Goal: Task Accomplishment & Management: Complete application form

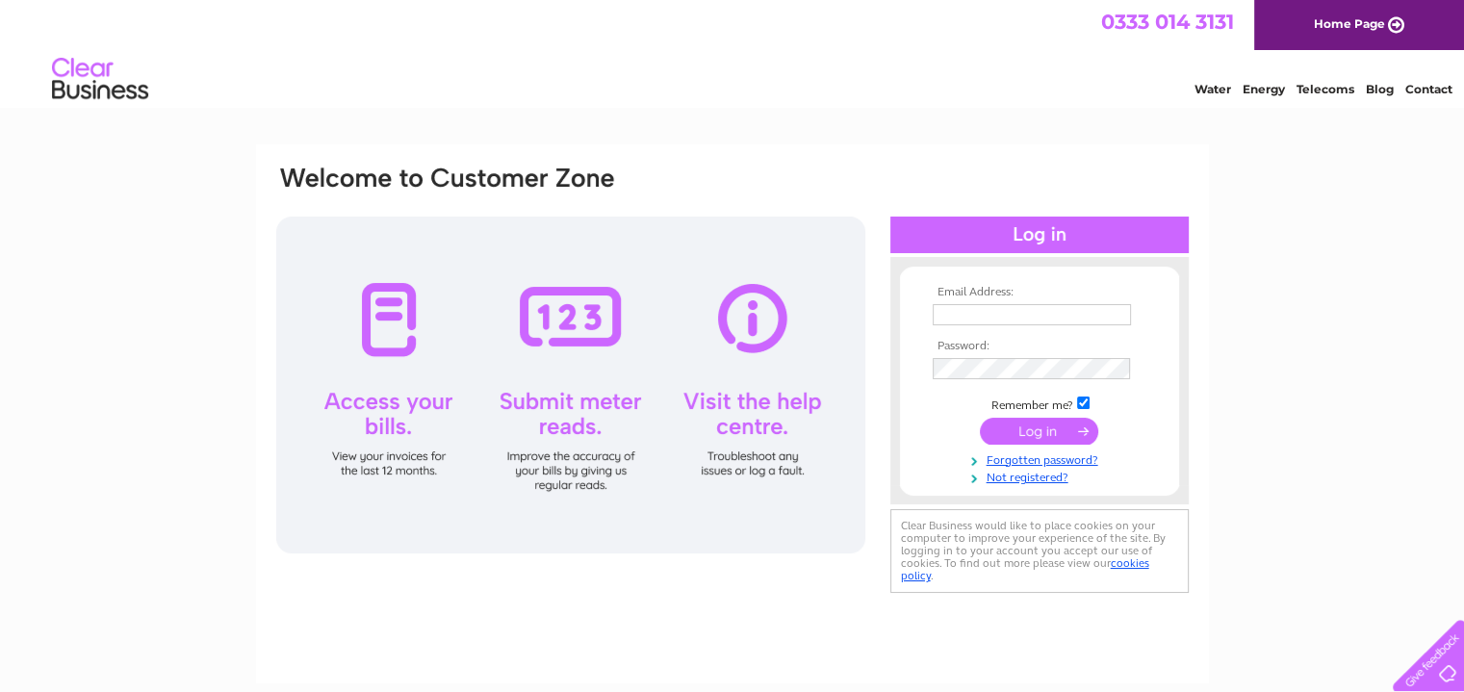
click at [975, 313] on input "text" at bounding box center [1032, 314] width 198 height 21
type input "[EMAIL_ADDRESS][DOMAIN_NAME]"
click at [959, 356] on td at bounding box center [1039, 370] width 223 height 31
click at [1224, 369] on div "Email Address: [EMAIL_ADDRESS][DOMAIN_NAME] Password:" at bounding box center [732, 578] width 1464 height 868
click at [1018, 480] on link "Not registered?" at bounding box center [1042, 476] width 219 height 18
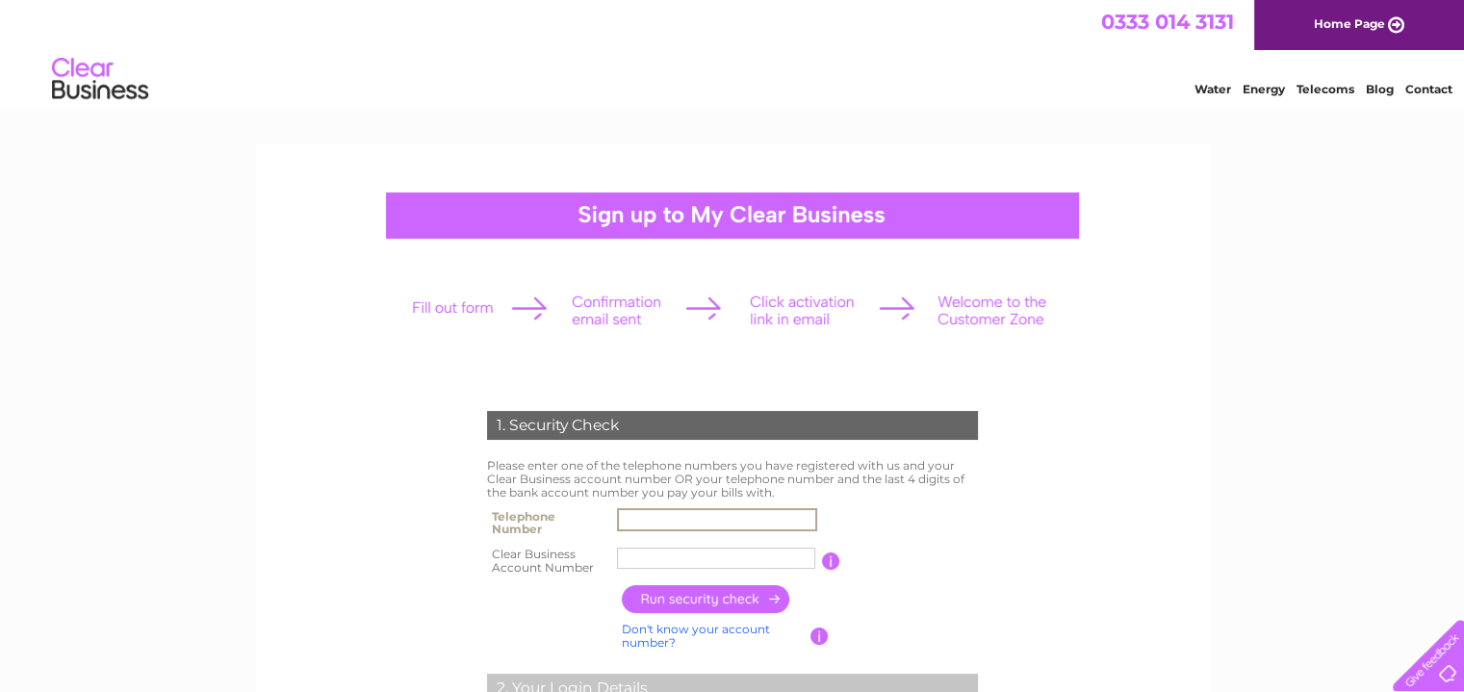
click at [637, 522] on input "text" at bounding box center [717, 519] width 200 height 23
type input "01473736106"
click at [662, 560] on input "text" at bounding box center [716, 558] width 198 height 21
